Goal: Task Accomplishment & Management: Manage account settings

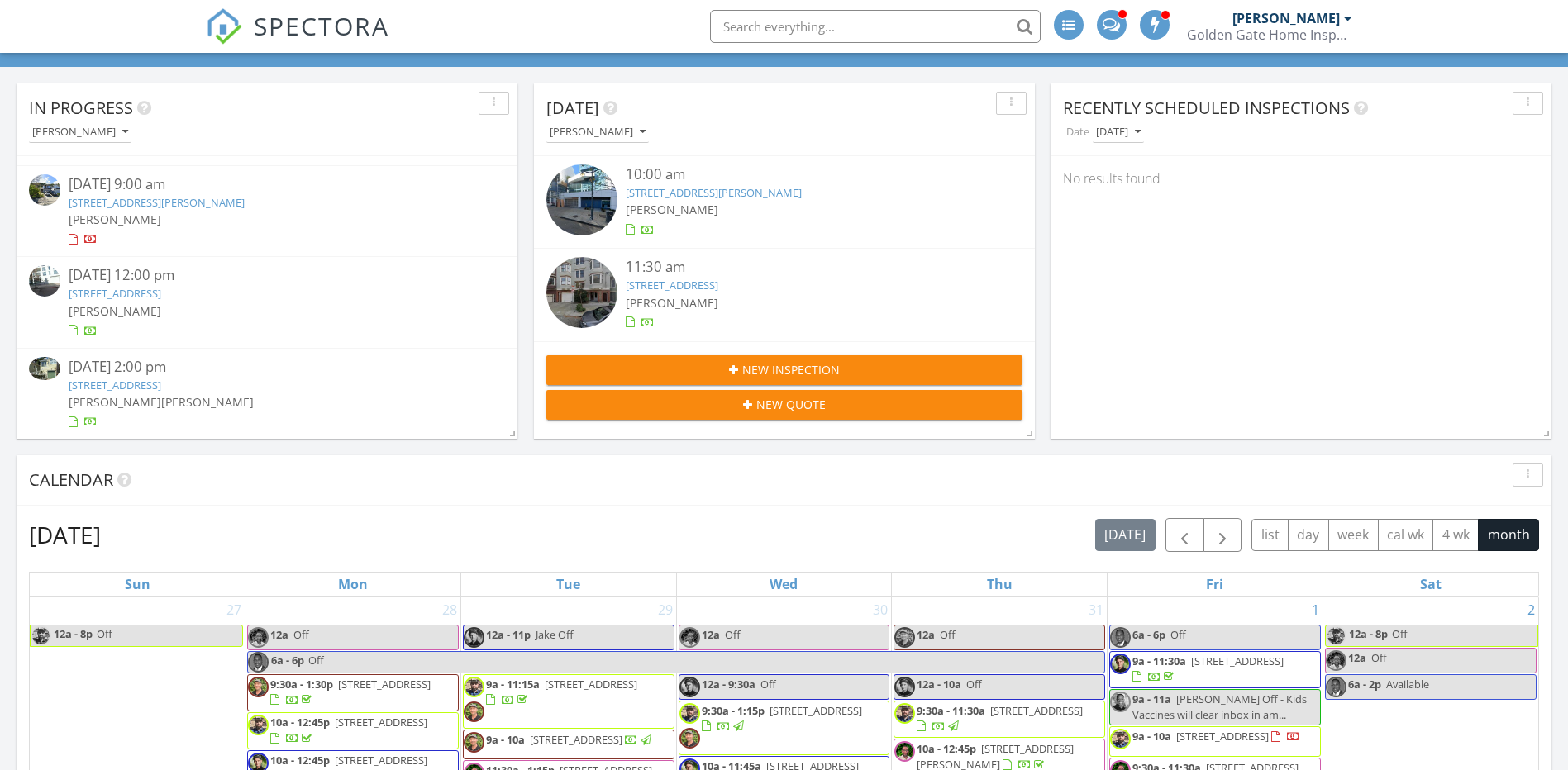
scroll to position [1613, 1593]
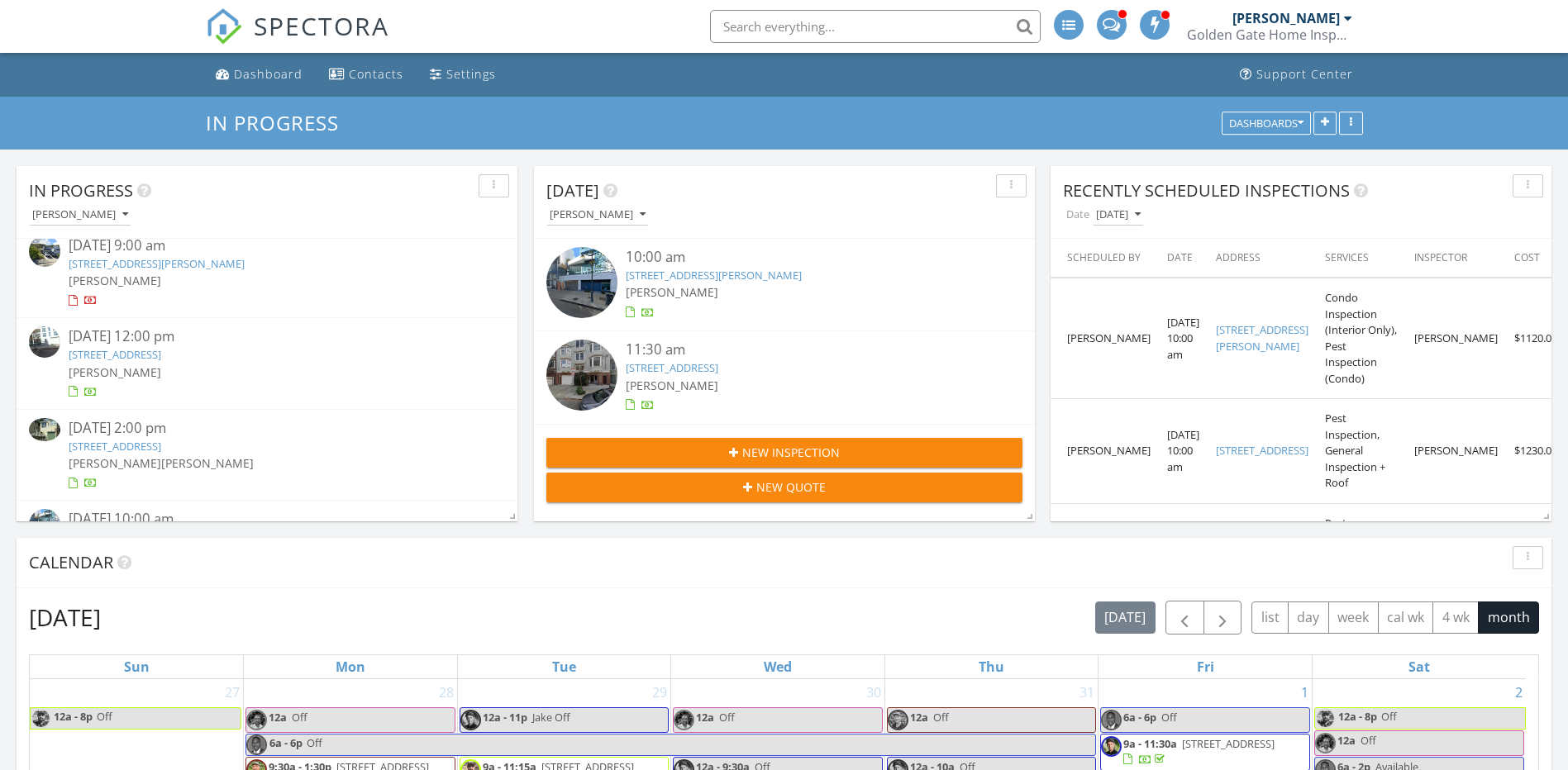
scroll to position [190, 0]
click at [161, 360] on link "[STREET_ADDRESS]" at bounding box center [115, 358] width 92 height 15
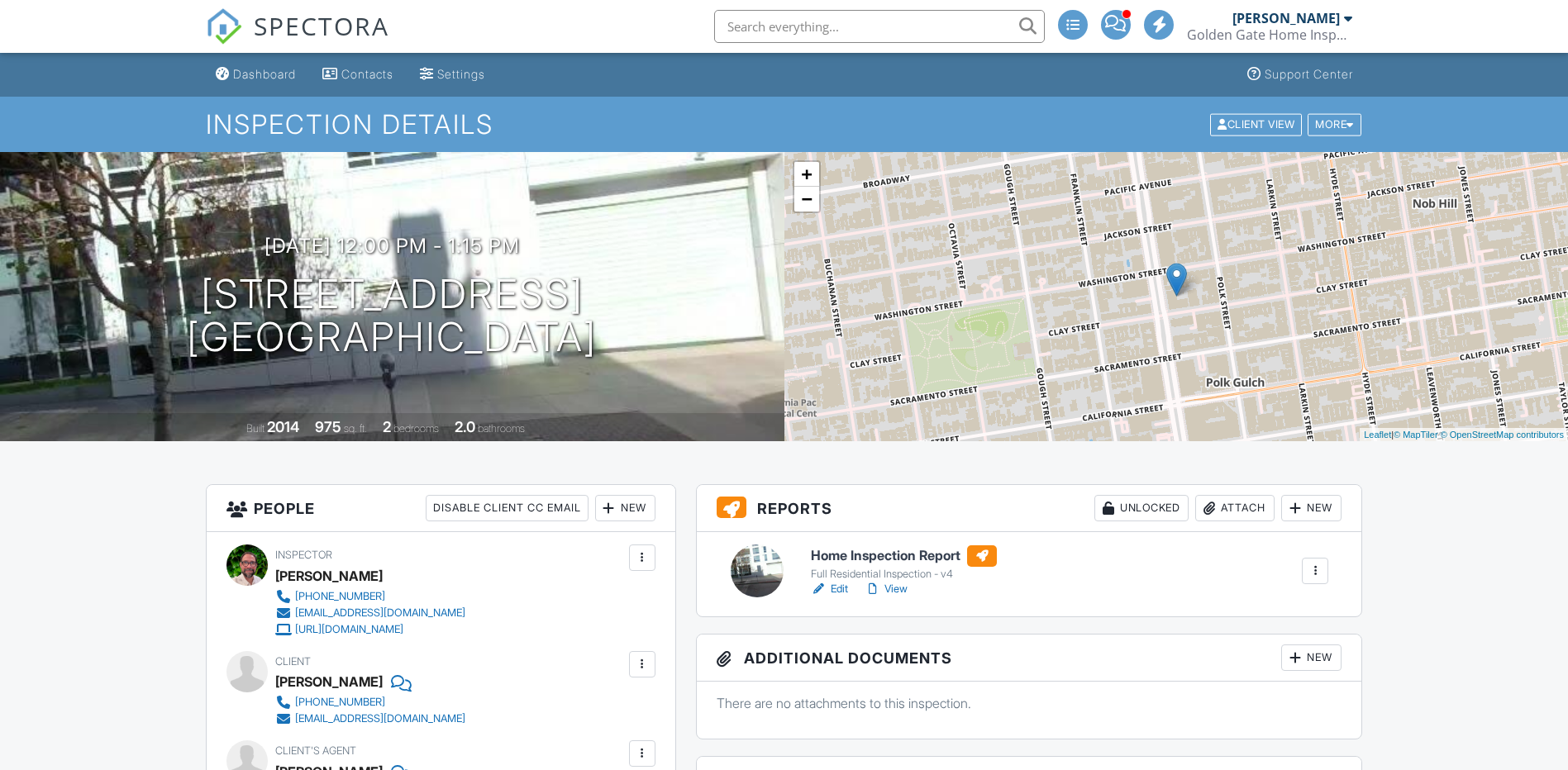
click at [840, 590] on link "Edit" at bounding box center [829, 589] width 37 height 17
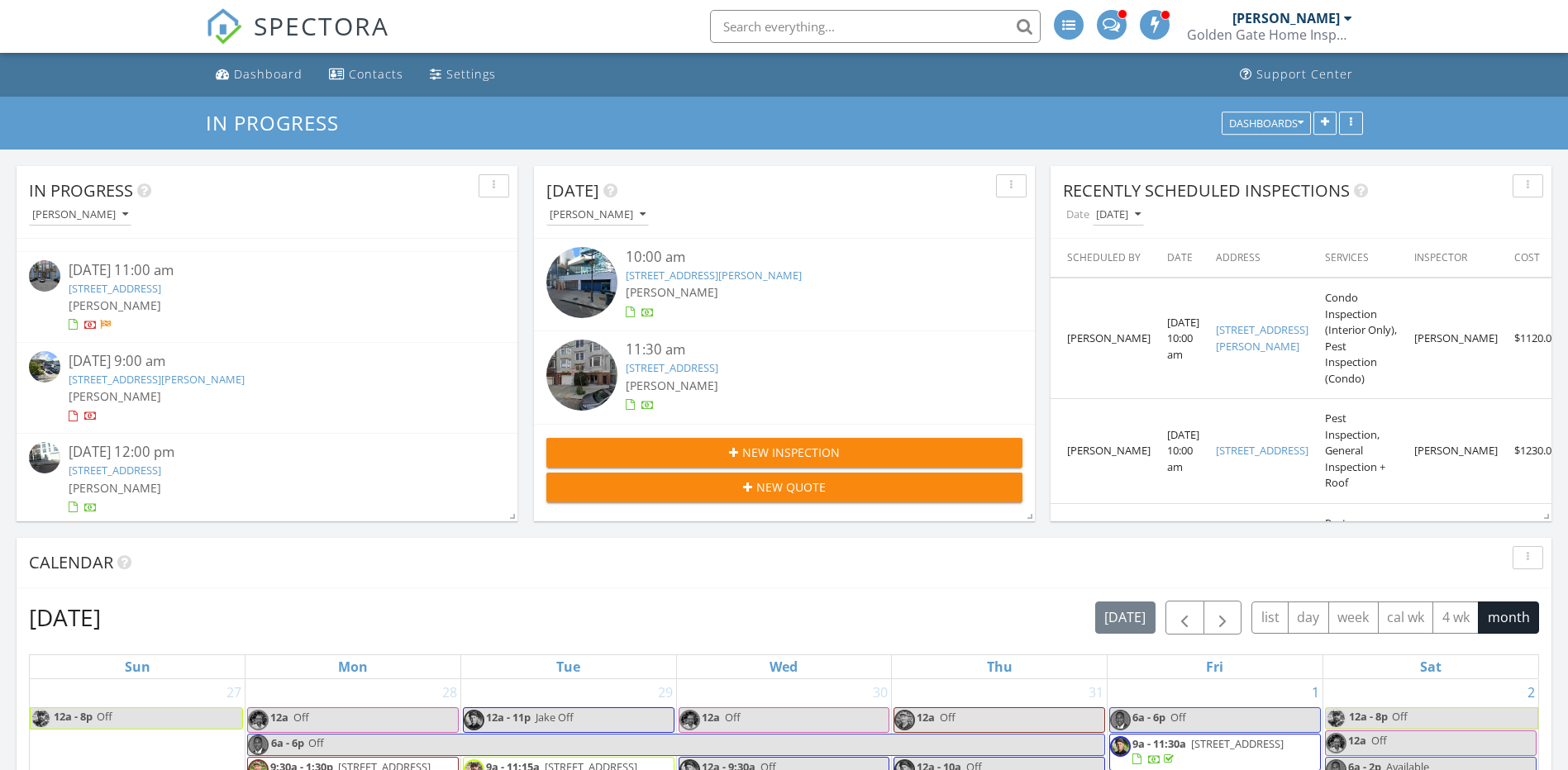
scroll to position [165, 0]
click at [161, 385] on link "[STREET_ADDRESS]" at bounding box center [115, 383] width 92 height 15
